Goal: Download file/media

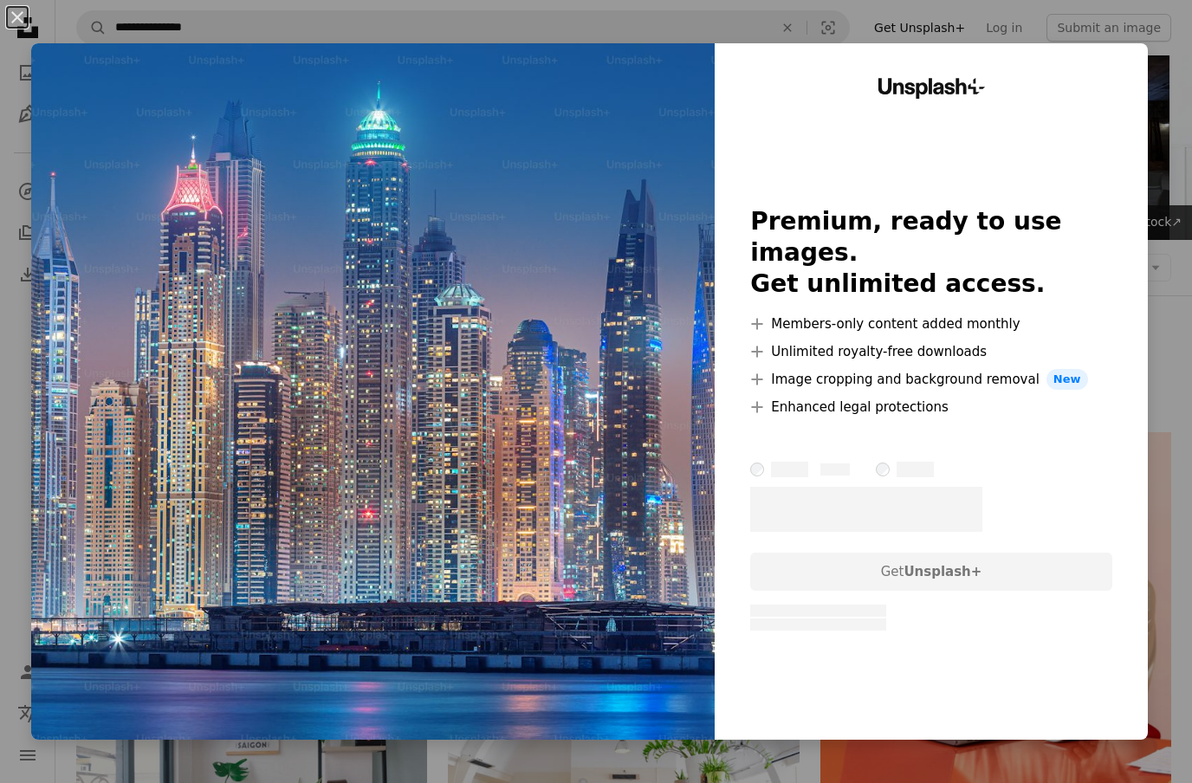
scroll to position [1346, 0]
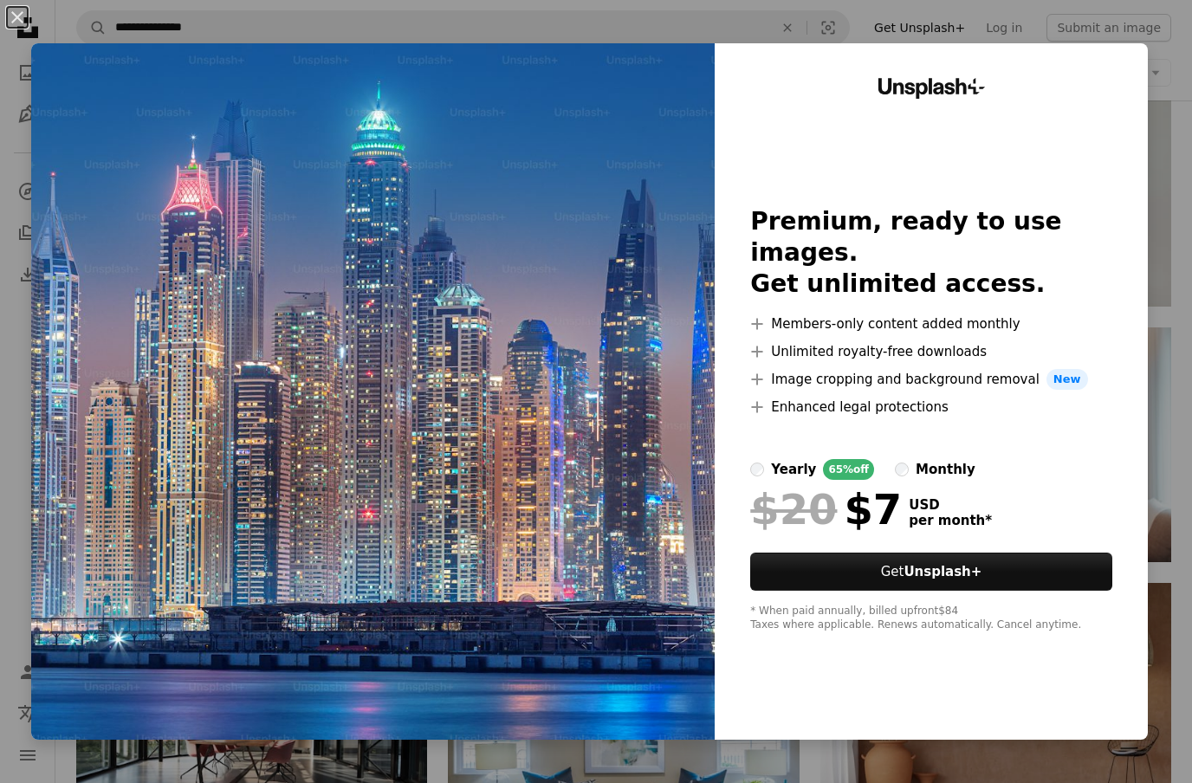
click at [16, 22] on button "An X shape" at bounding box center [17, 17] width 21 height 21
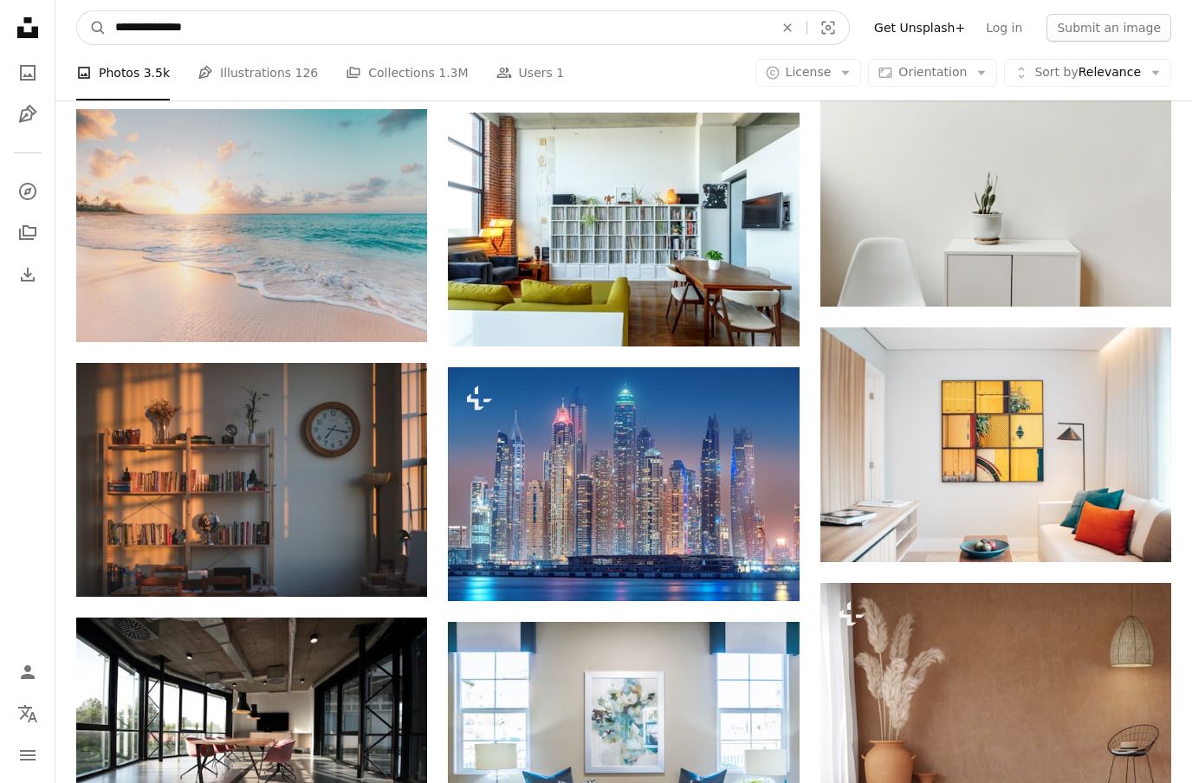
click at [226, 32] on input "**********" at bounding box center [438, 27] width 662 height 33
type input "**********"
click at [92, 28] on button "A magnifying glass" at bounding box center [91, 27] width 29 height 33
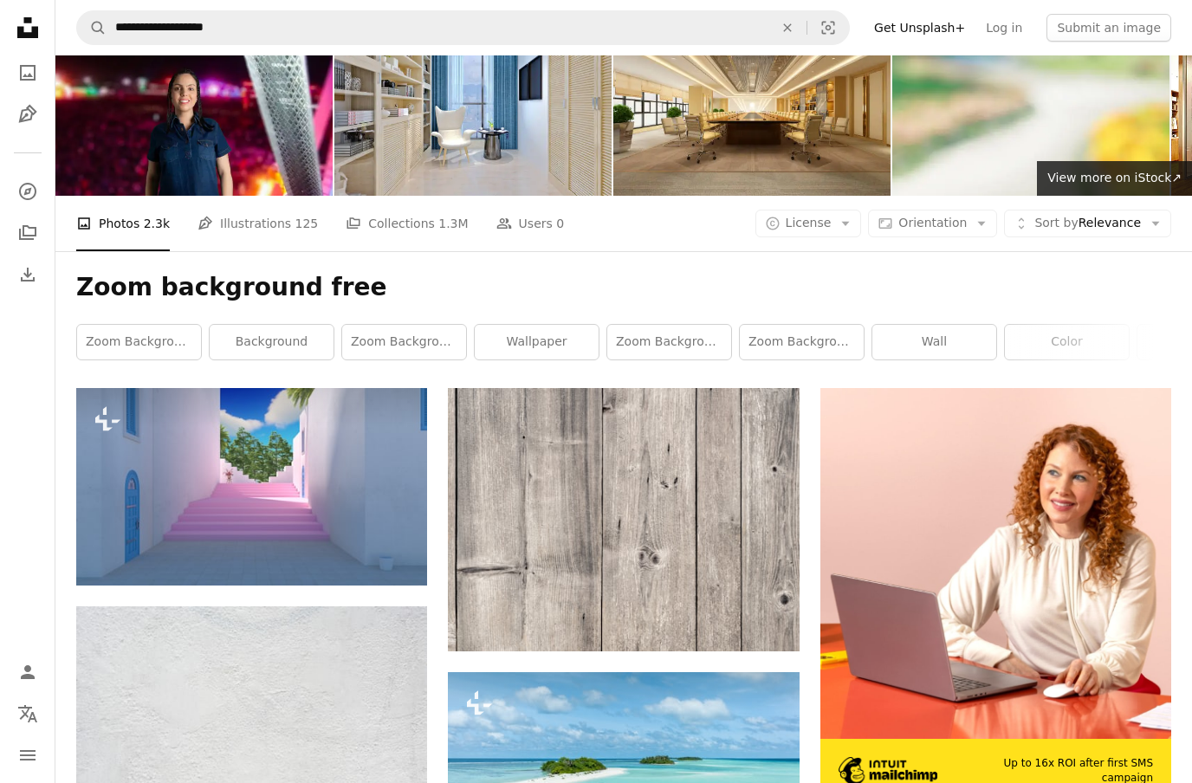
click at [366, 554] on button "A lock Download" at bounding box center [362, 555] width 97 height 28
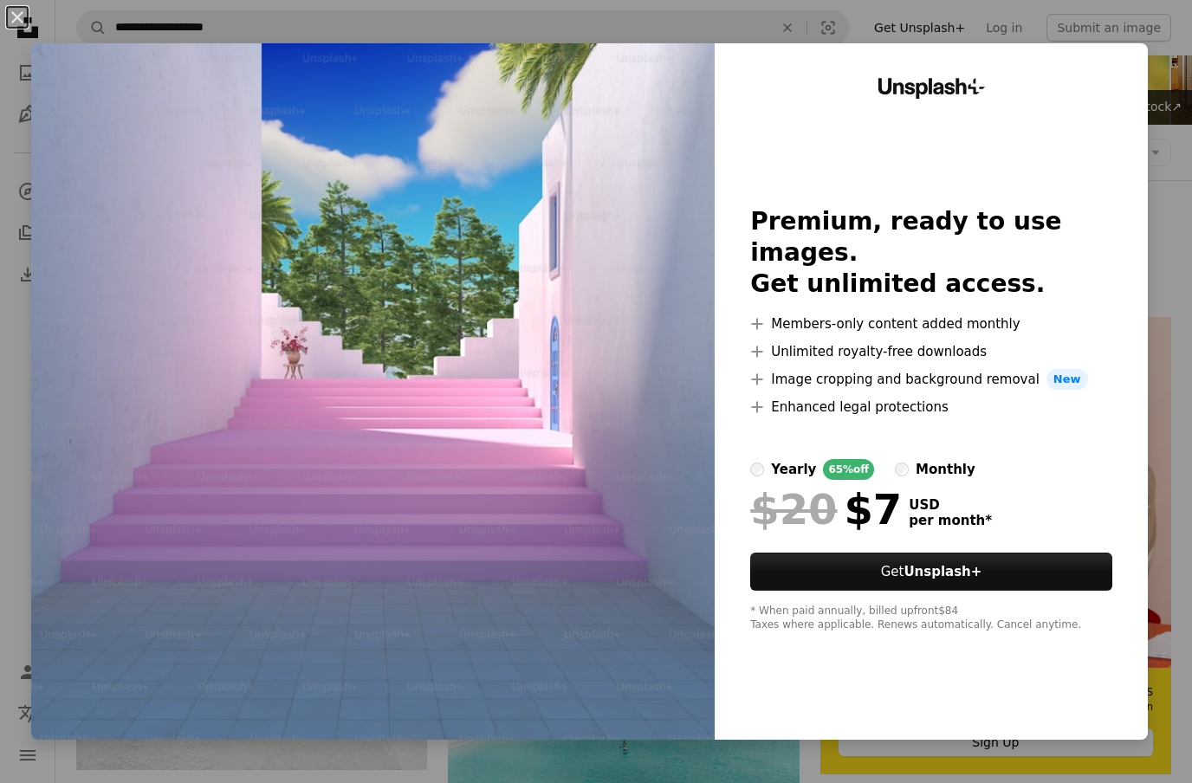
click at [1160, 25] on div "An X shape Unsplash+ Premium, ready to use images. Get unlimited access. A plus…" at bounding box center [596, 391] width 1192 height 783
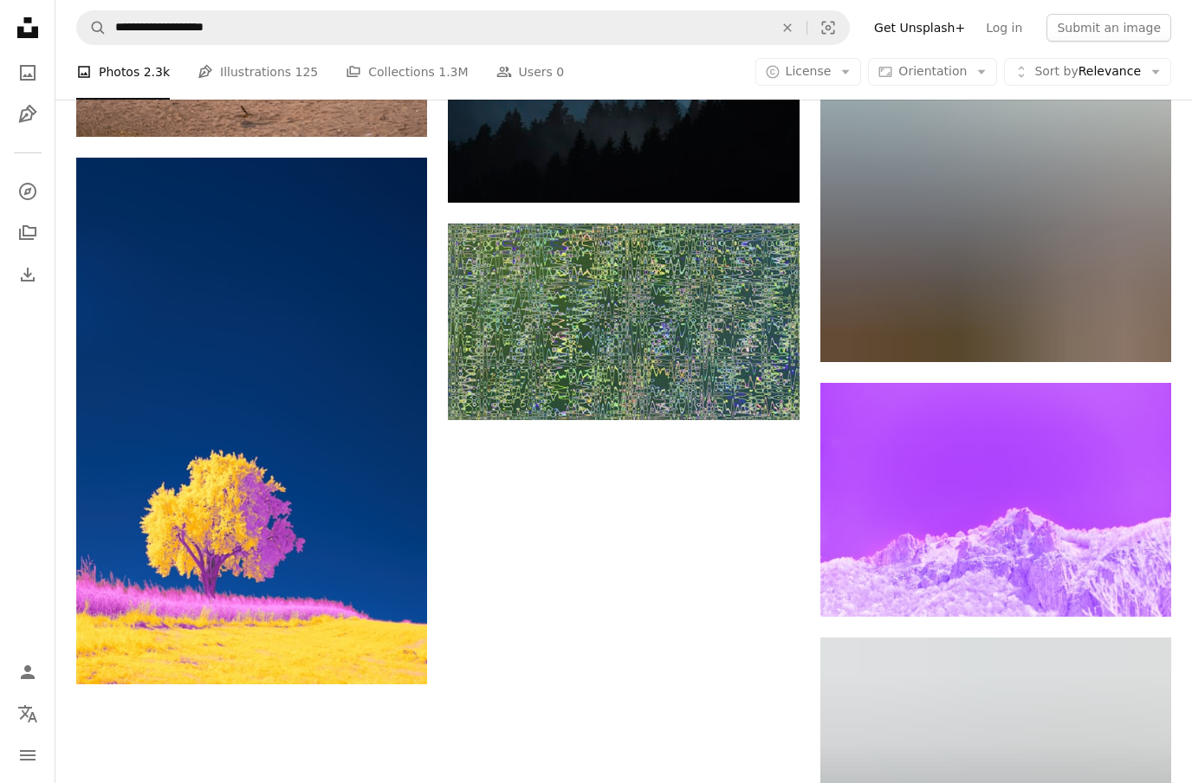
scroll to position [2024, 0]
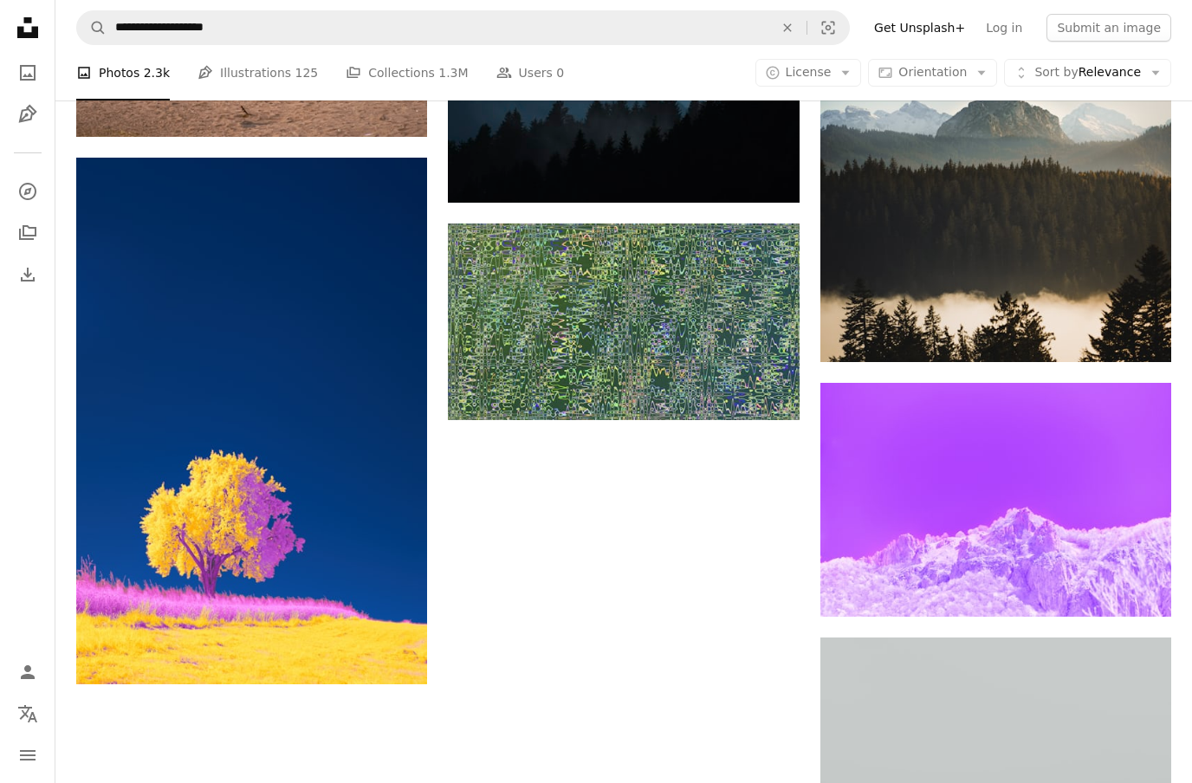
click at [242, 64] on link "Pen Tool Illustrations 125" at bounding box center [258, 72] width 120 height 55
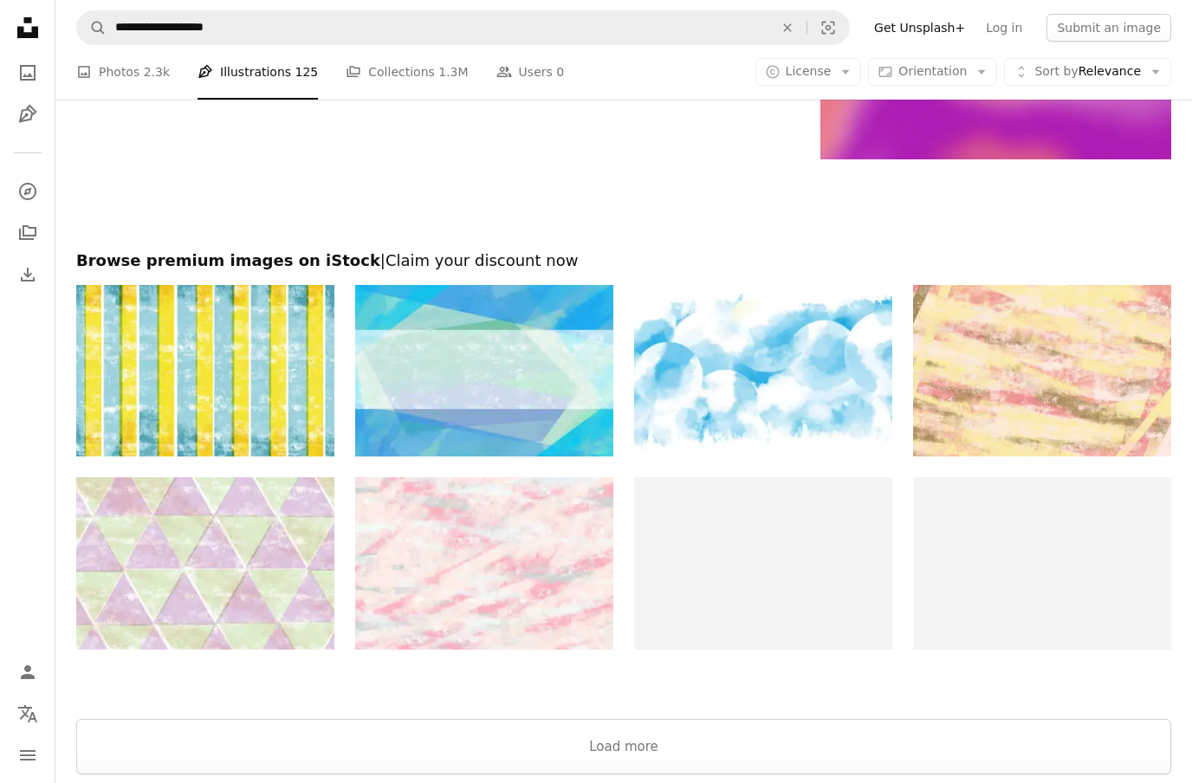
scroll to position [2864, 0]
click at [606, 744] on button "Load more" at bounding box center [623, 746] width 1095 height 55
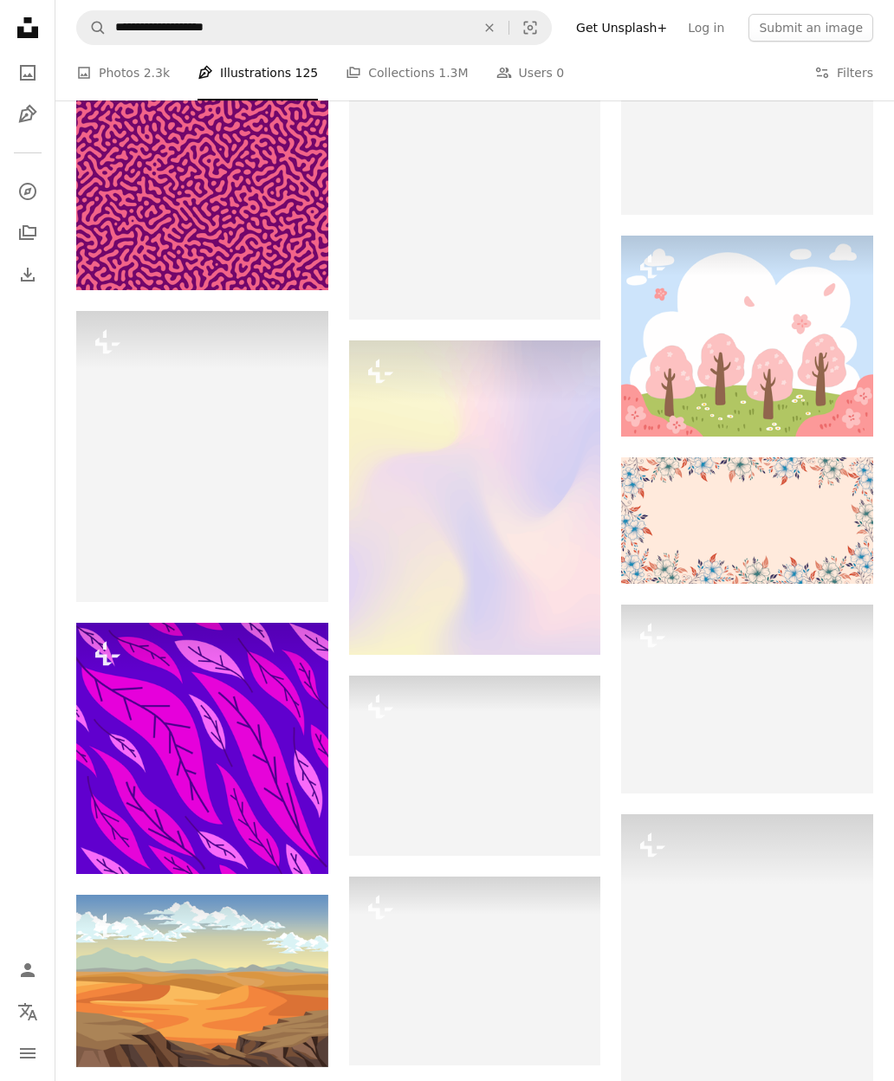
scroll to position [14994, 0]
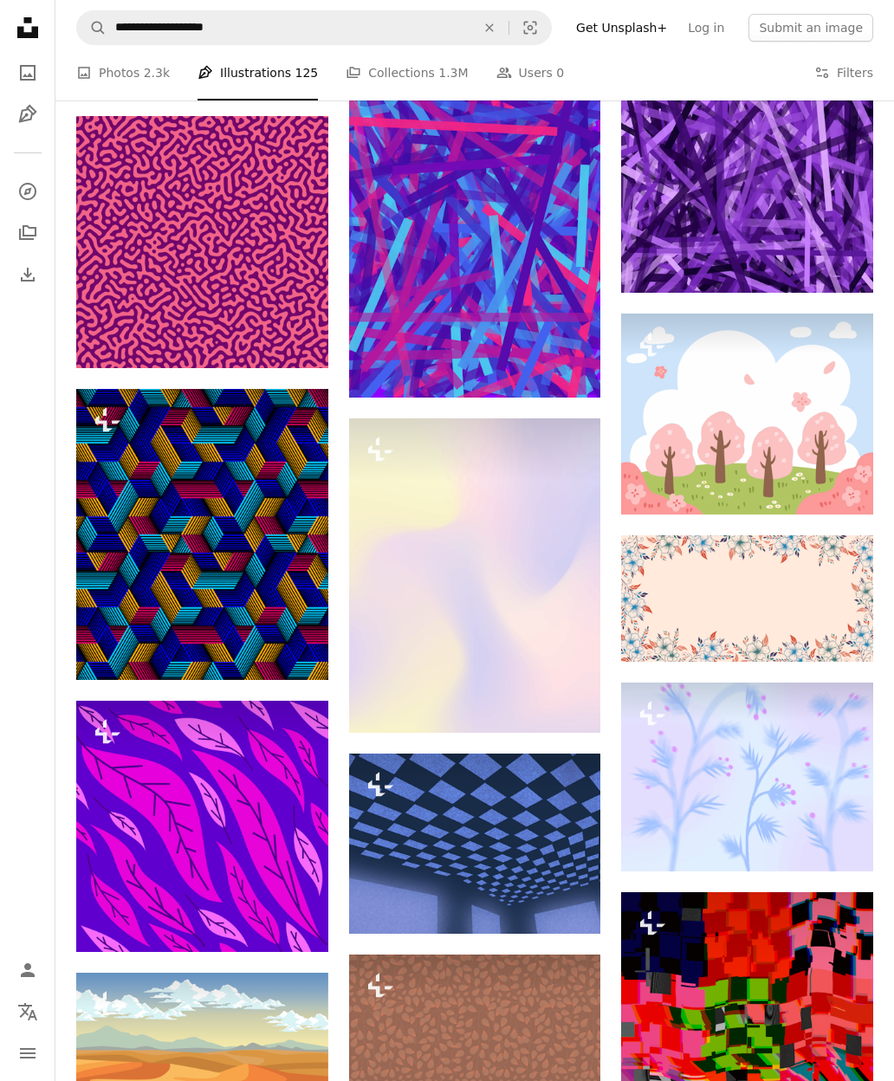
click at [126, 71] on link "A photo Photos 2.3k" at bounding box center [123, 72] width 94 height 55
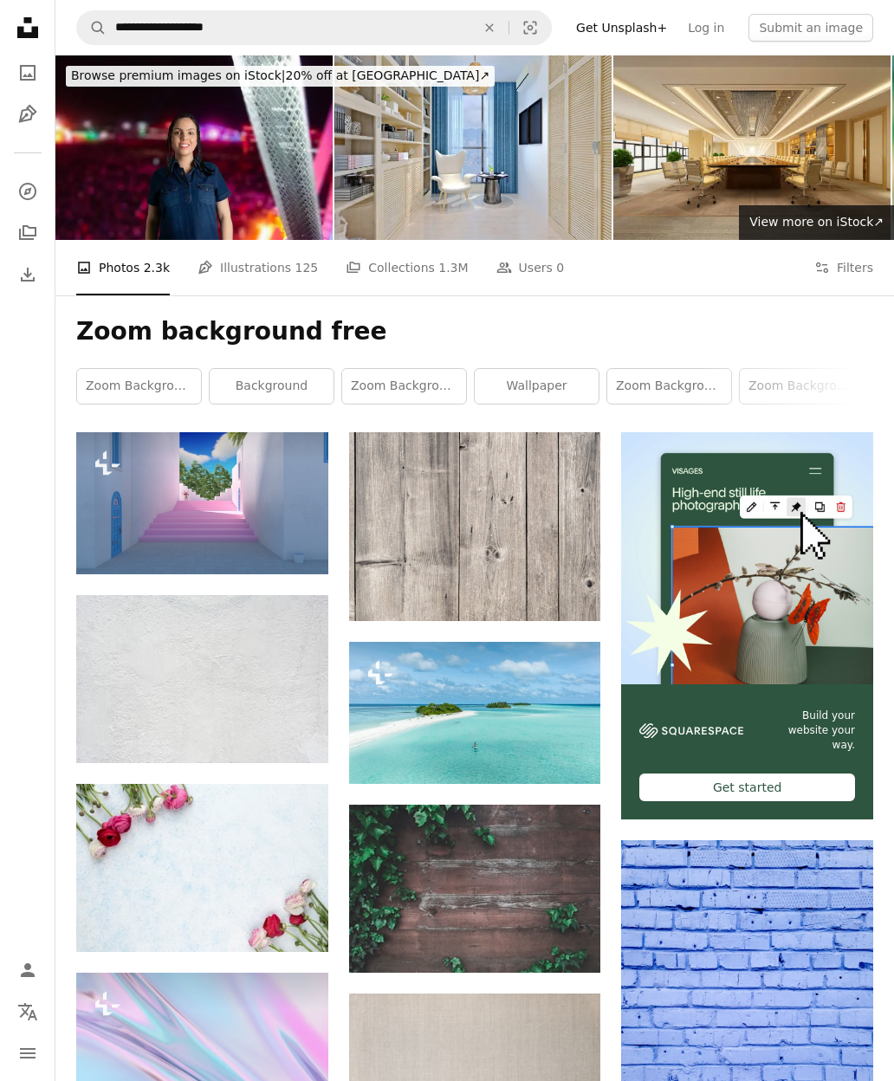
click at [141, 383] on link "zoom background" at bounding box center [139, 386] width 124 height 35
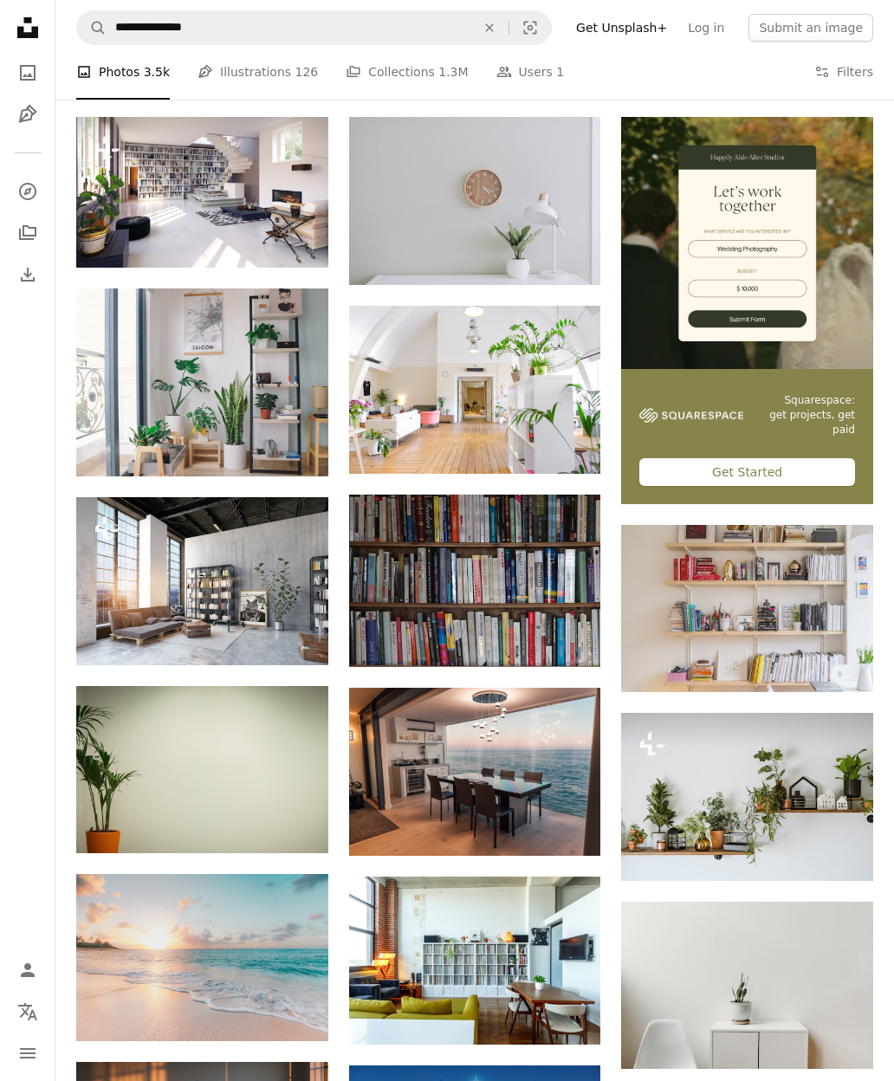
scroll to position [315, 0]
click at [566, 444] on icon "Download" at bounding box center [566, 442] width 11 height 12
click at [565, 247] on icon "Arrow pointing down" at bounding box center [566, 253] width 14 height 21
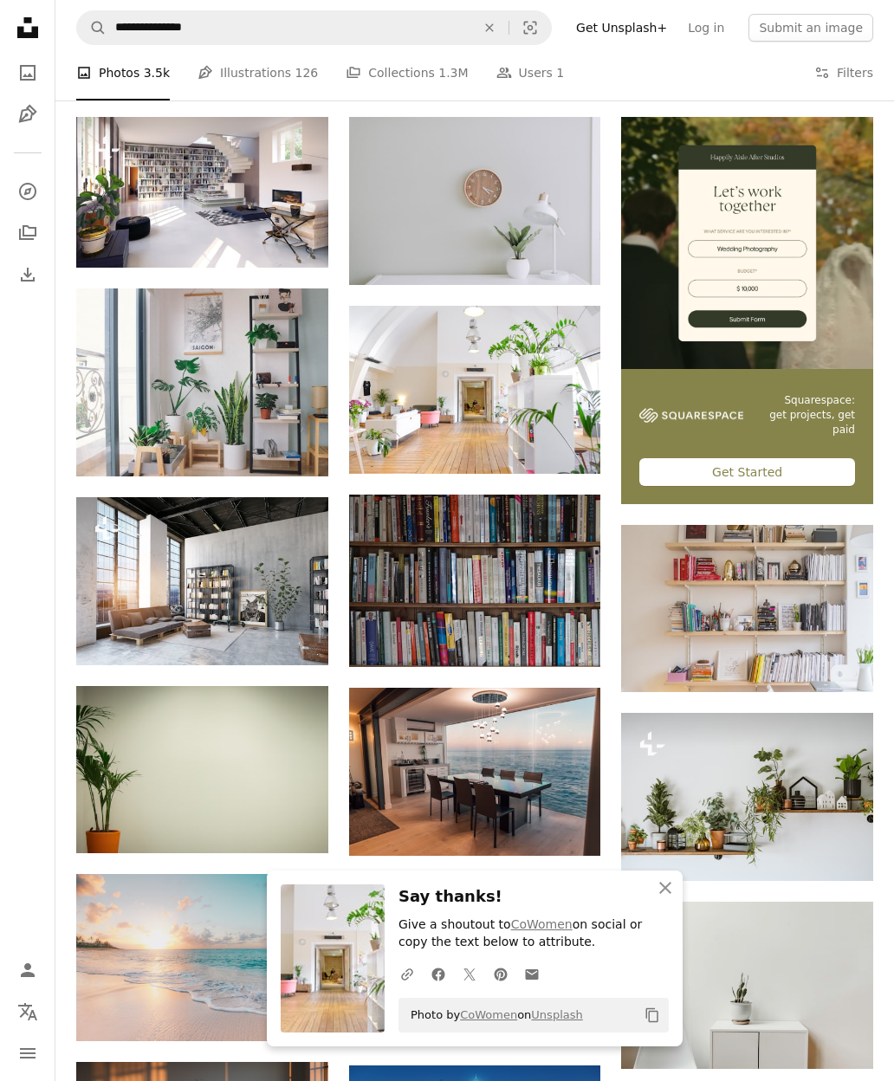
click at [664, 782] on icon "An X shape" at bounding box center [665, 888] width 21 height 21
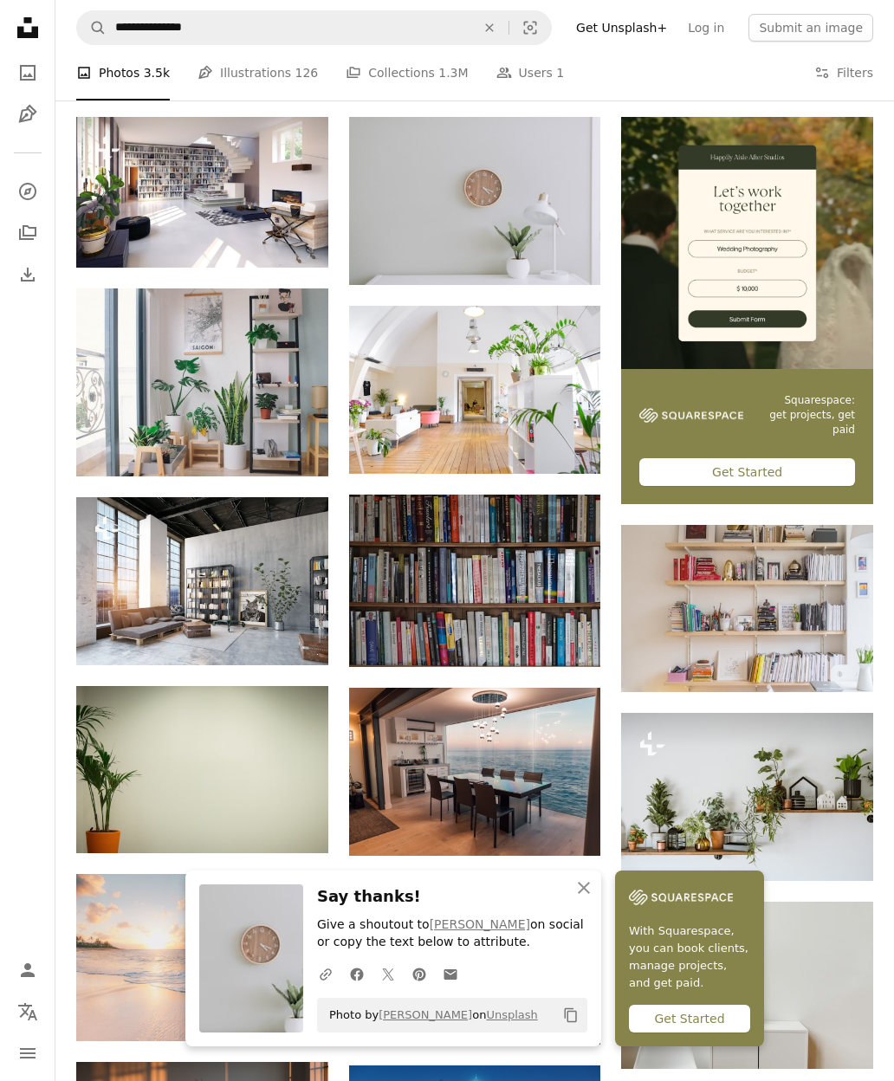
click at [585, 782] on icon "An X shape" at bounding box center [584, 888] width 21 height 21
click at [598, 782] on button "An X shape Close" at bounding box center [584, 888] width 35 height 35
click at [567, 782] on button "An X shape Close" at bounding box center [584, 888] width 35 height 35
click at [576, 782] on icon "An X shape" at bounding box center [584, 888] width 21 height 21
click at [585, 782] on icon "An X shape" at bounding box center [584, 888] width 21 height 21
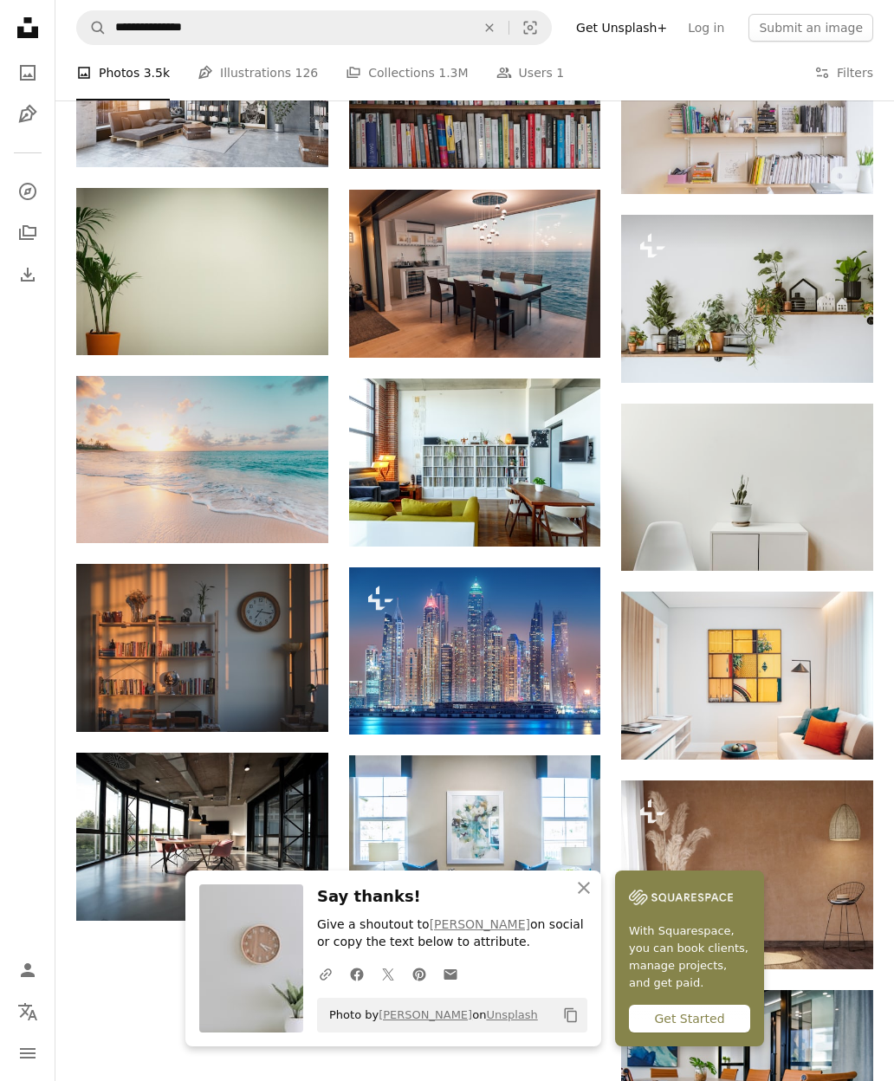
scroll to position [865, 0]
